Goal: Information Seeking & Learning: Learn about a topic

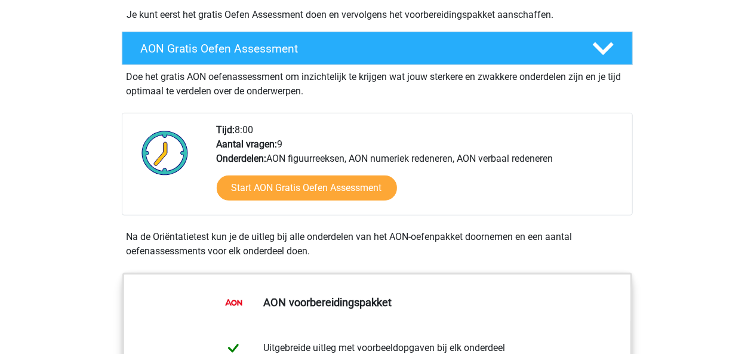
scroll to position [298, 0]
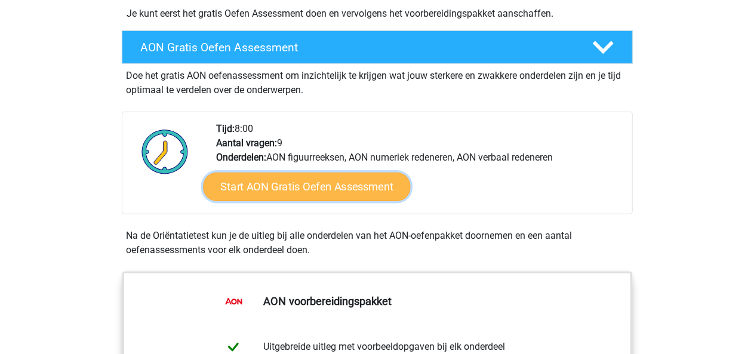
click at [293, 192] on link "Start AON Gratis Oefen Assessment" at bounding box center [306, 186] width 207 height 29
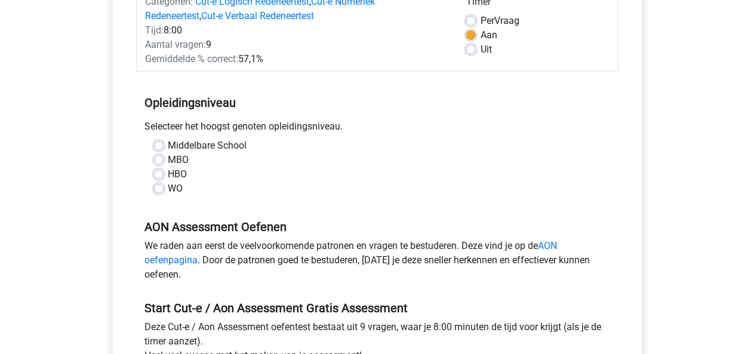
scroll to position [179, 0]
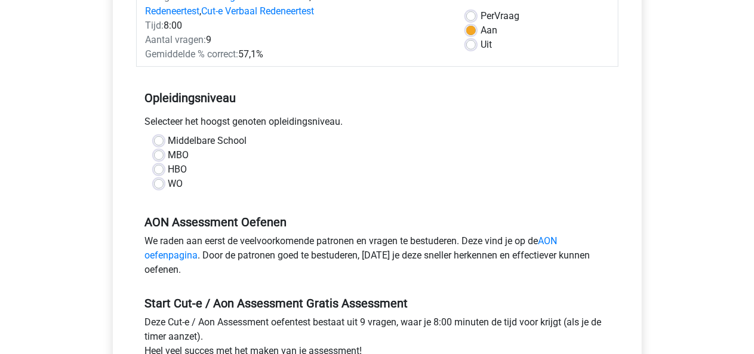
click at [168, 169] on label "HBO" at bounding box center [177, 169] width 19 height 14
click at [159, 169] on input "HBO" at bounding box center [159, 168] width 10 height 12
radio input "true"
click at [168, 179] on label "WO" at bounding box center [175, 184] width 15 height 14
click at [157, 179] on input "WO" at bounding box center [159, 183] width 10 height 12
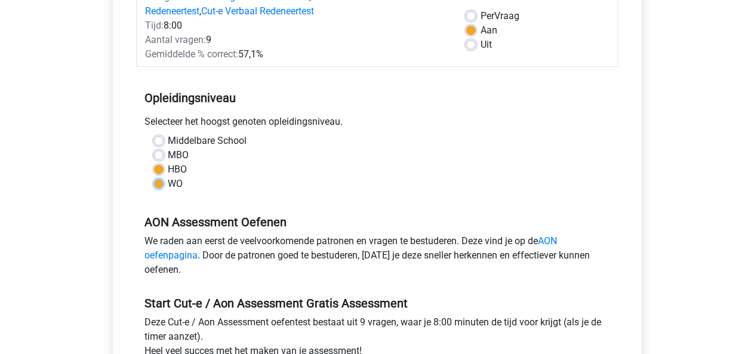
radio input "true"
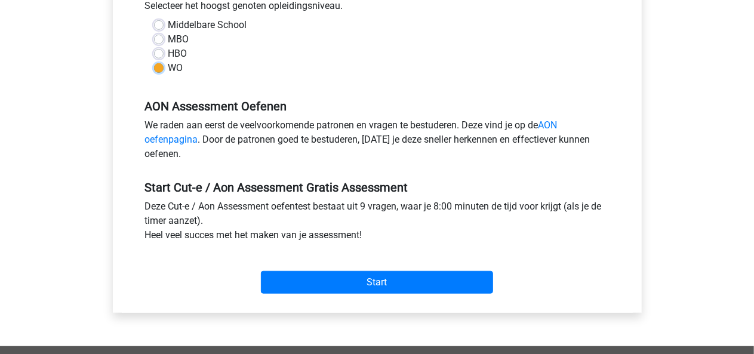
scroll to position [298, 0]
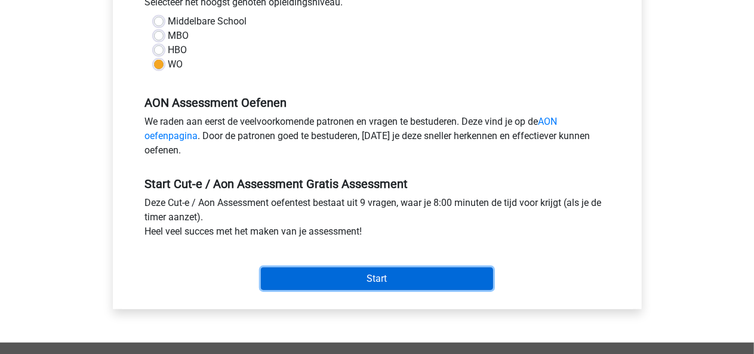
click at [309, 276] on input "Start" at bounding box center [377, 278] width 232 height 23
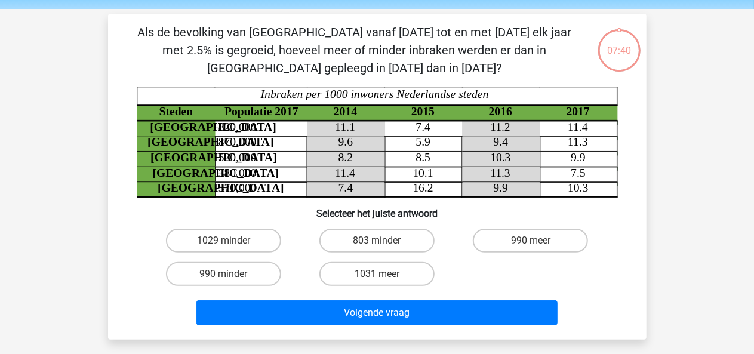
scroll to position [60, 0]
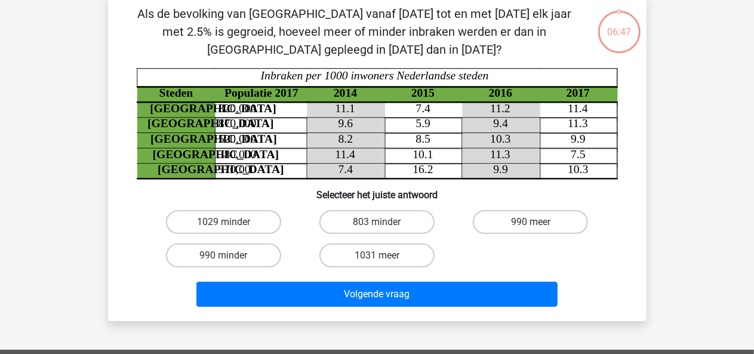
click at [377, 223] on input "803 minder" at bounding box center [380, 226] width 8 height 8
radio input "true"
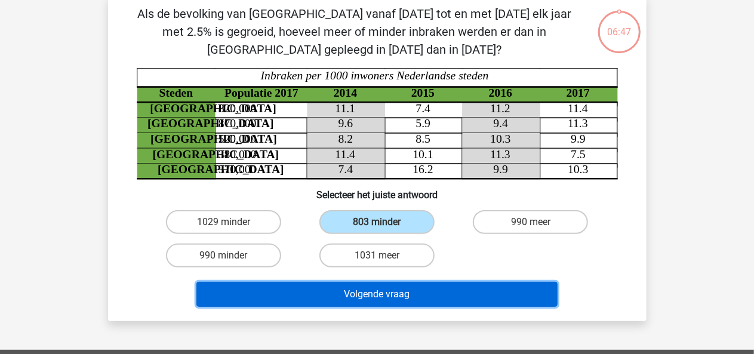
click at [387, 298] on button "Volgende vraag" at bounding box center [376, 294] width 361 height 25
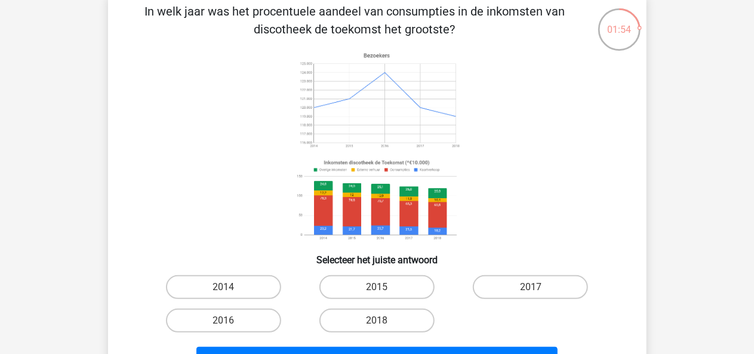
scroll to position [119, 0]
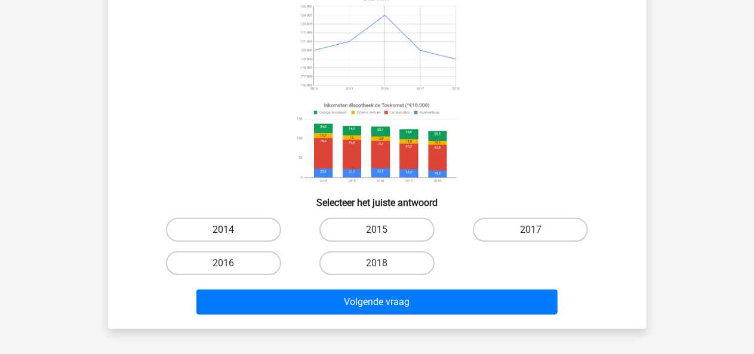
click at [225, 224] on label "2014" at bounding box center [223, 230] width 115 height 24
click at [225, 230] on input "2014" at bounding box center [227, 234] width 8 height 8
radio input "true"
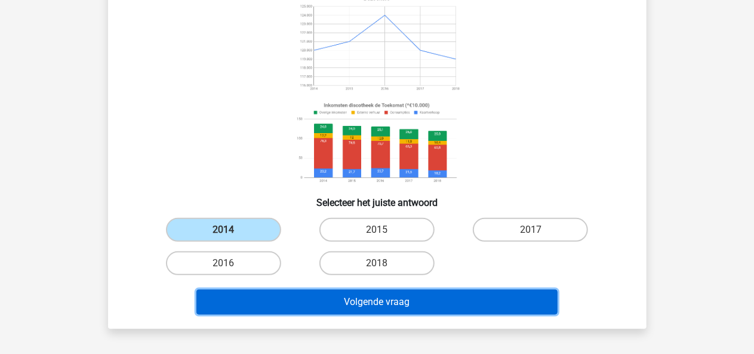
click at [338, 305] on button "Volgende vraag" at bounding box center [376, 301] width 361 height 25
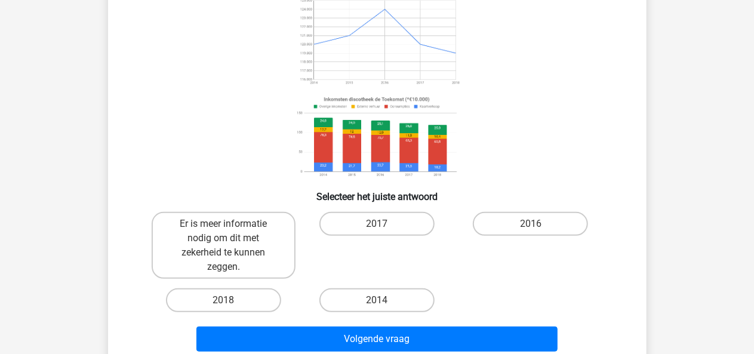
scroll to position [174, 0]
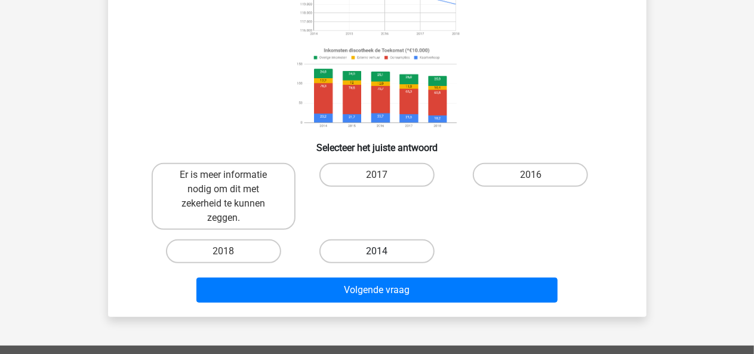
click at [363, 246] on label "2014" at bounding box center [376, 251] width 115 height 24
click at [376, 251] on input "2014" at bounding box center [380, 255] width 8 height 8
radio input "true"
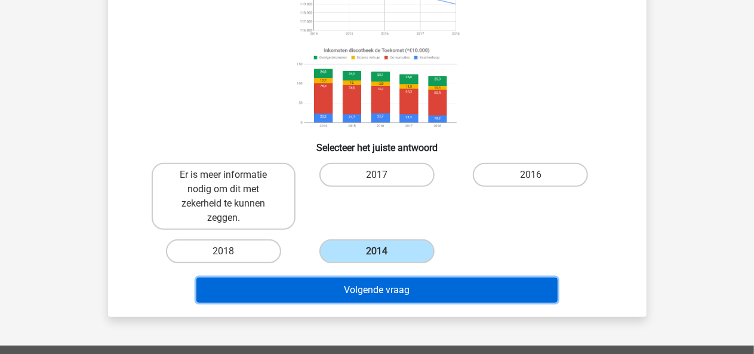
click at [373, 286] on button "Volgende vraag" at bounding box center [376, 289] width 361 height 25
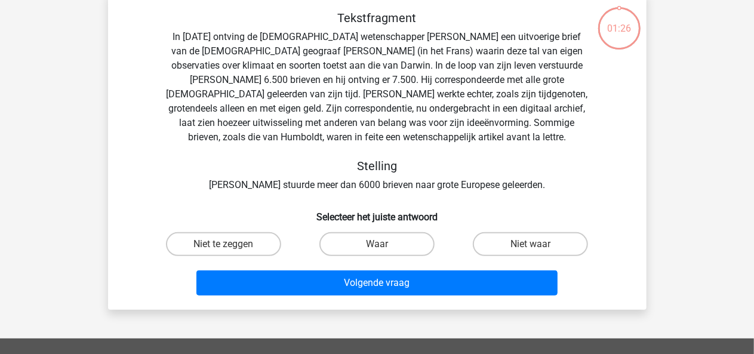
scroll to position [55, 0]
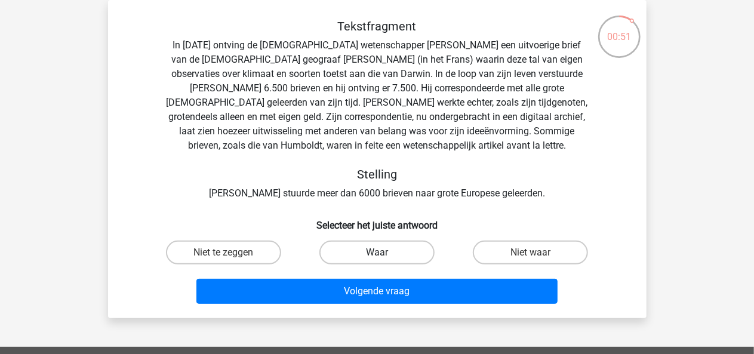
click at [390, 250] on label "Waar" at bounding box center [376, 252] width 115 height 24
click at [384, 252] on input "Waar" at bounding box center [380, 256] width 8 height 8
radio input "true"
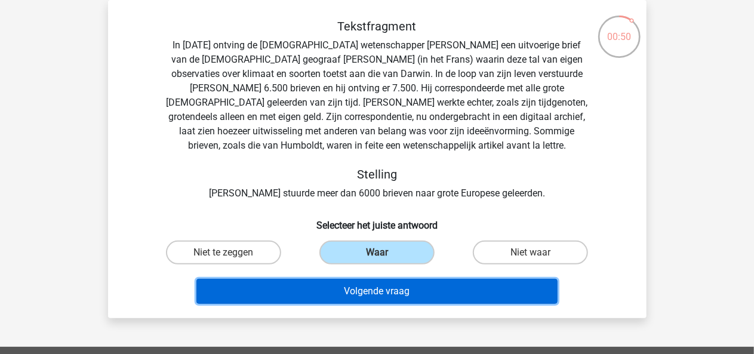
click at [391, 292] on button "Volgende vraag" at bounding box center [376, 291] width 361 height 25
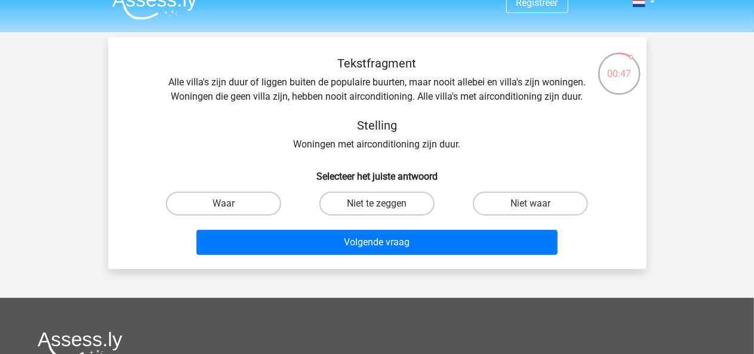
scroll to position [0, 0]
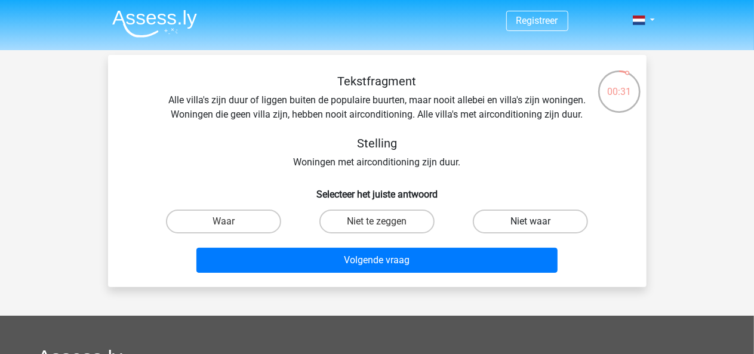
click at [495, 220] on label "Niet waar" at bounding box center [530, 221] width 115 height 24
click at [530, 221] on input "Niet waar" at bounding box center [534, 225] width 8 height 8
radio input "true"
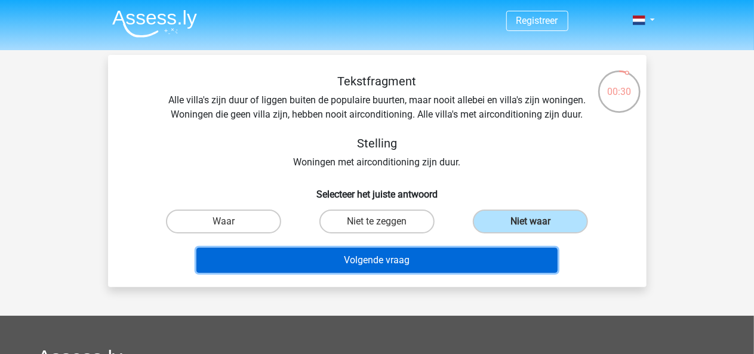
click at [479, 256] on button "Volgende vraag" at bounding box center [376, 260] width 361 height 25
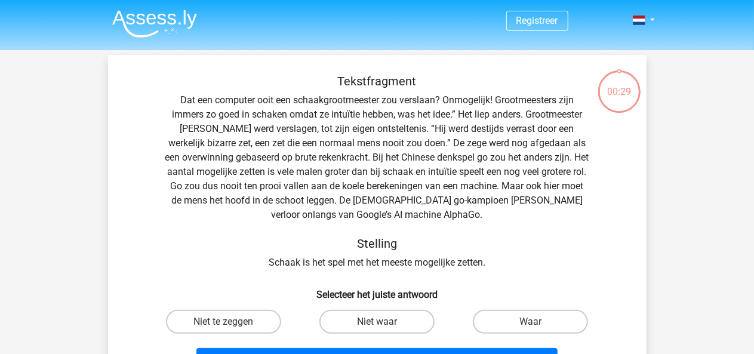
scroll to position [55, 0]
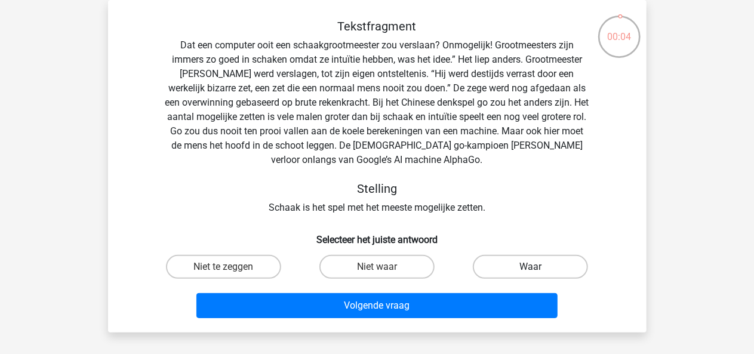
click at [498, 262] on label "Waar" at bounding box center [530, 267] width 115 height 24
click at [530, 267] on input "Waar" at bounding box center [534, 271] width 8 height 8
radio input "true"
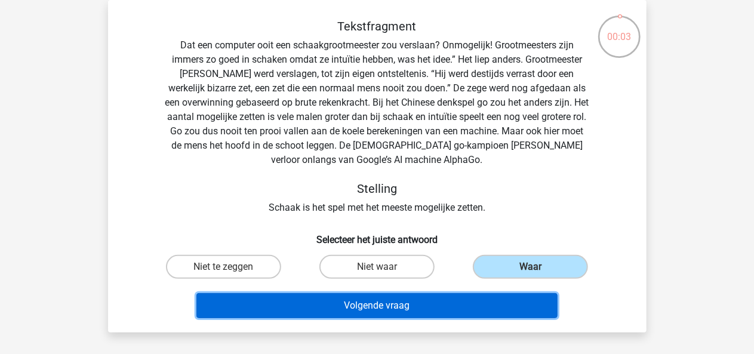
click at [486, 305] on button "Volgende vraag" at bounding box center [376, 305] width 361 height 25
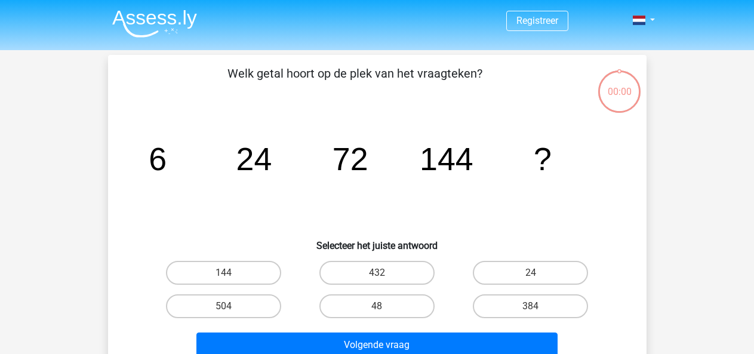
scroll to position [55, 0]
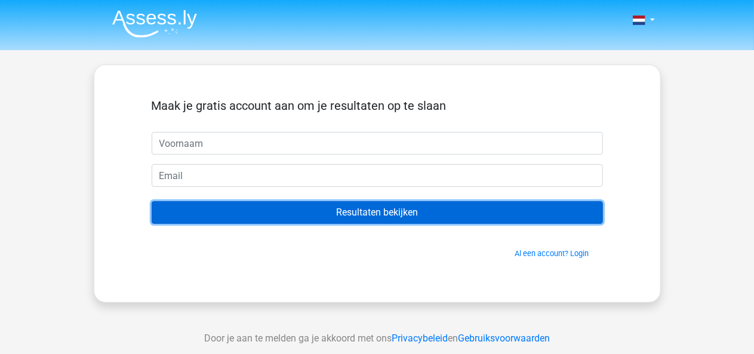
click at [360, 217] on input "Resultaten bekijken" at bounding box center [377, 212] width 451 height 23
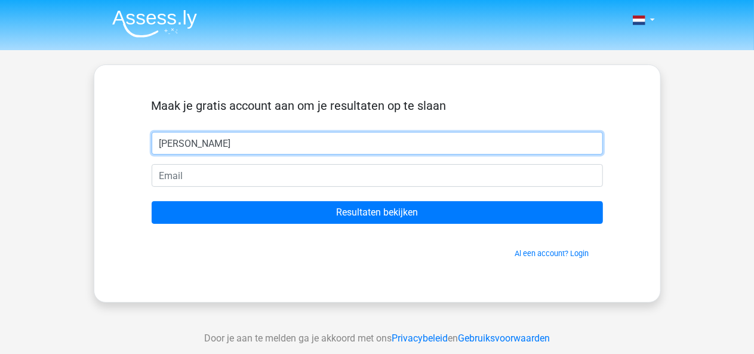
type input "[PERSON_NAME]"
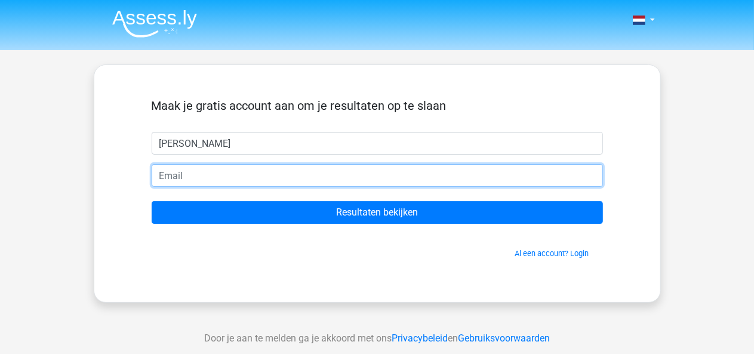
click at [295, 181] on input "email" at bounding box center [377, 175] width 451 height 23
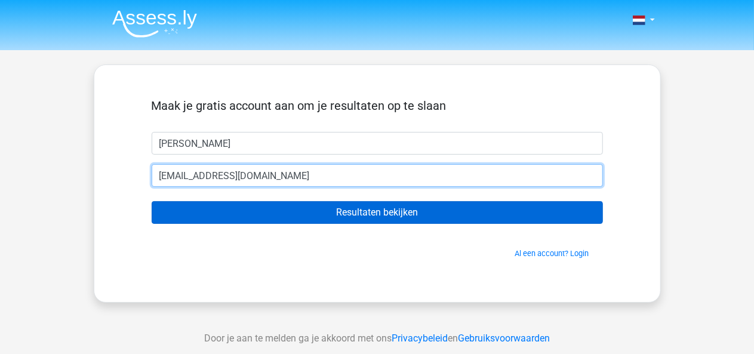
type input "[EMAIL_ADDRESS][DOMAIN_NAME]"
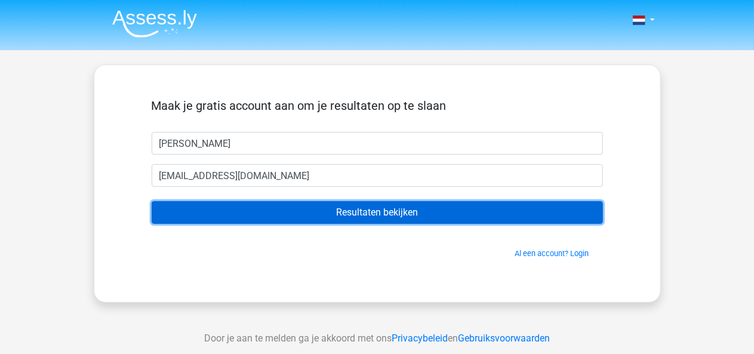
click at [387, 203] on input "Resultaten bekijken" at bounding box center [377, 212] width 451 height 23
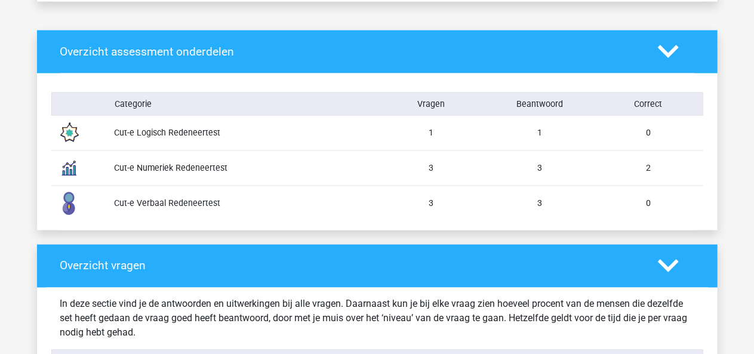
scroll to position [776, 0]
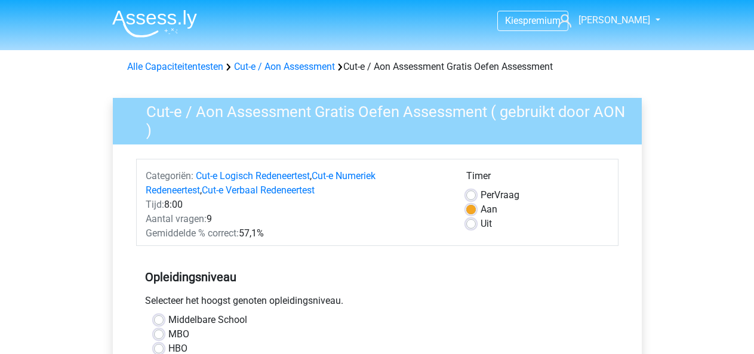
scroll to position [298, 0]
